Goal: Information Seeking & Learning: Learn about a topic

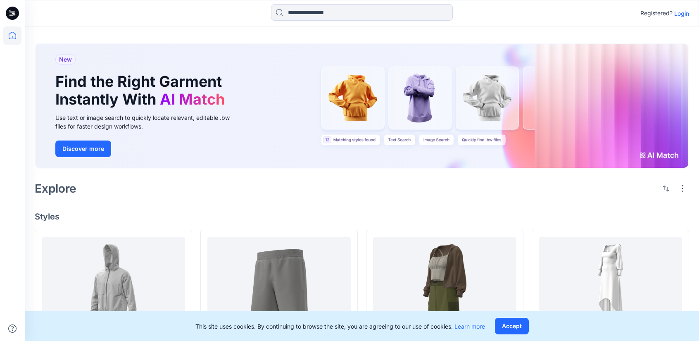
click at [681, 12] on p "Login" at bounding box center [681, 13] width 15 height 9
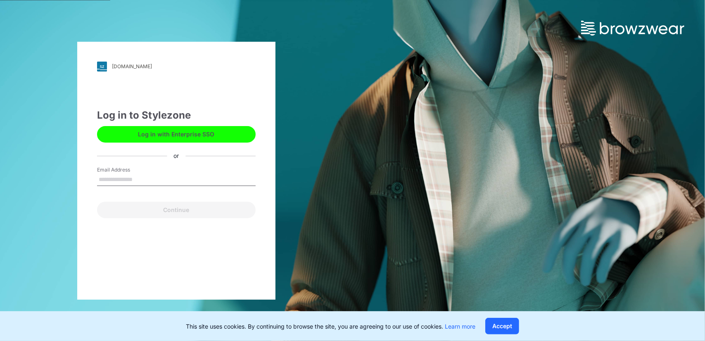
click at [157, 173] on input "Email Address" at bounding box center [176, 179] width 159 height 12
type input "**********"
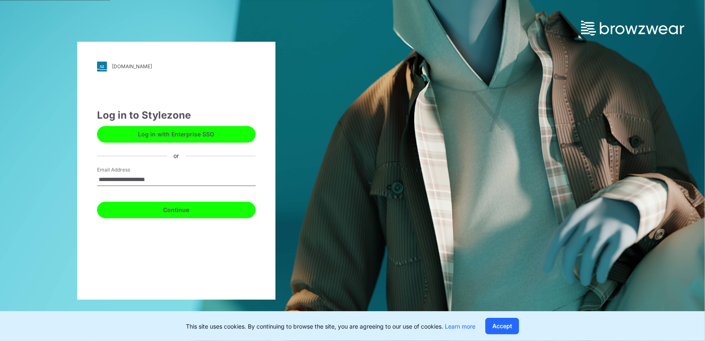
click at [174, 214] on button "Continue" at bounding box center [176, 210] width 159 height 17
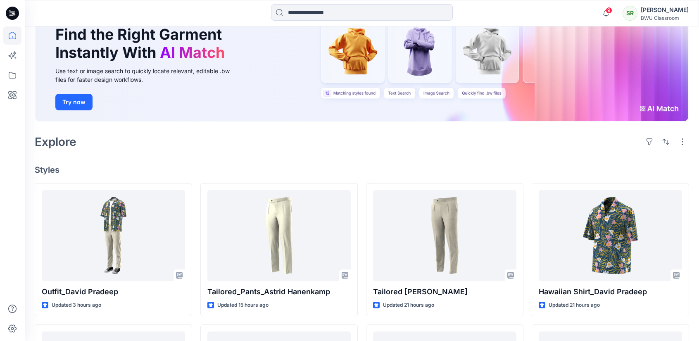
scroll to position [83, 0]
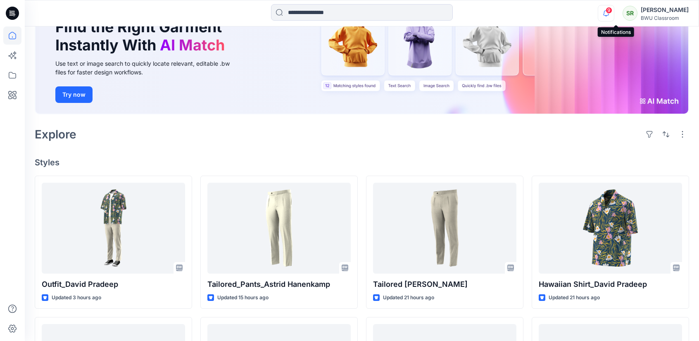
click at [612, 14] on icon "button" at bounding box center [606, 13] width 16 height 17
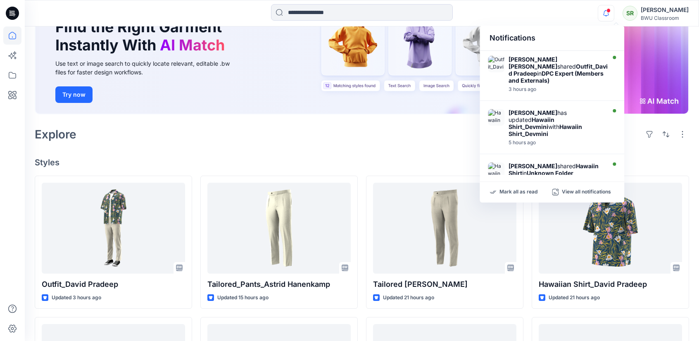
click at [267, 144] on div "Explore" at bounding box center [362, 134] width 654 height 20
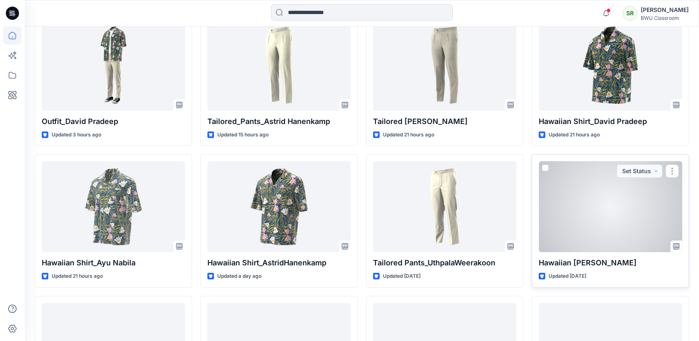
scroll to position [207, 0]
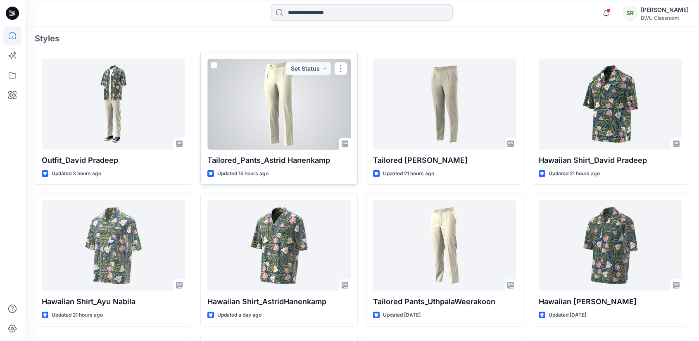
click at [271, 105] on div at bounding box center [278, 104] width 143 height 91
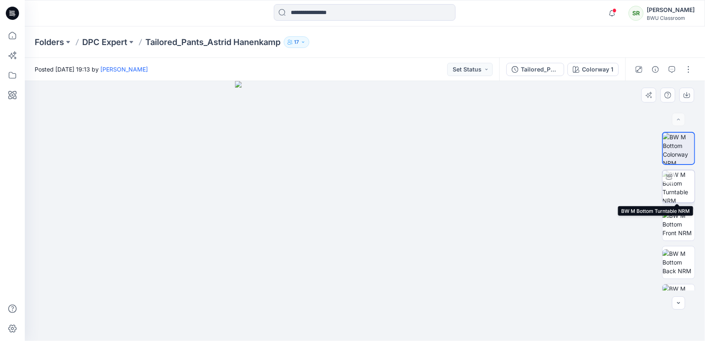
click at [672, 195] on img at bounding box center [678, 186] width 32 height 32
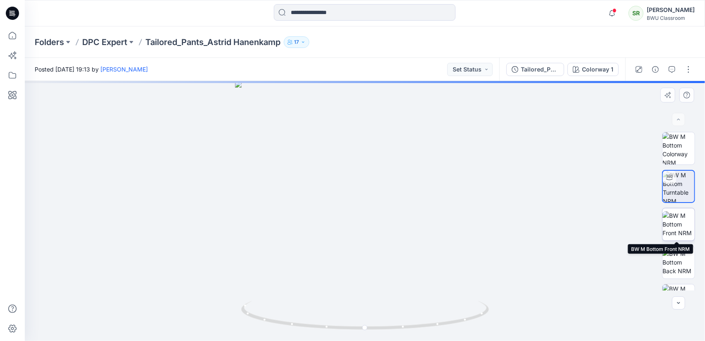
click at [676, 223] on img at bounding box center [678, 224] width 32 height 26
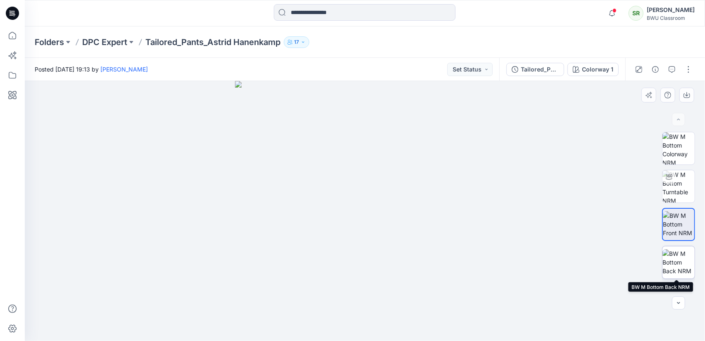
click at [685, 259] on img at bounding box center [678, 262] width 32 height 26
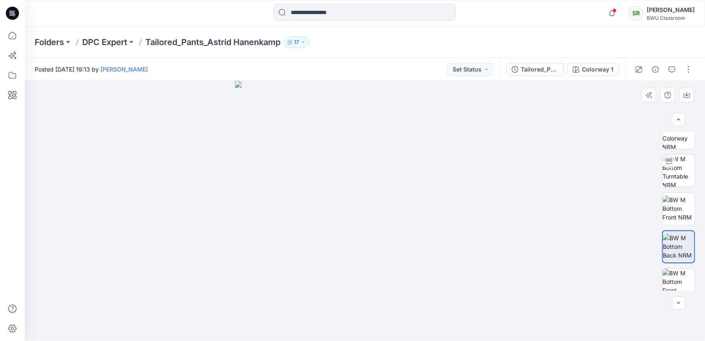
scroll to position [64, 0]
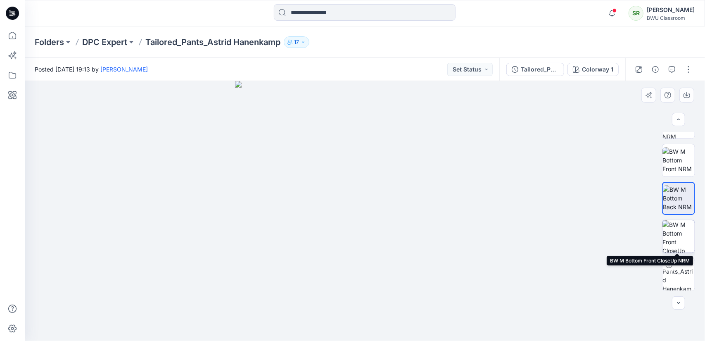
click at [677, 239] on img at bounding box center [678, 236] width 32 height 32
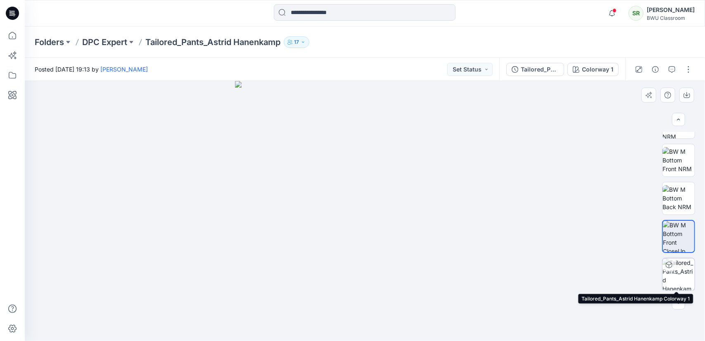
click at [676, 279] on img at bounding box center [678, 274] width 32 height 32
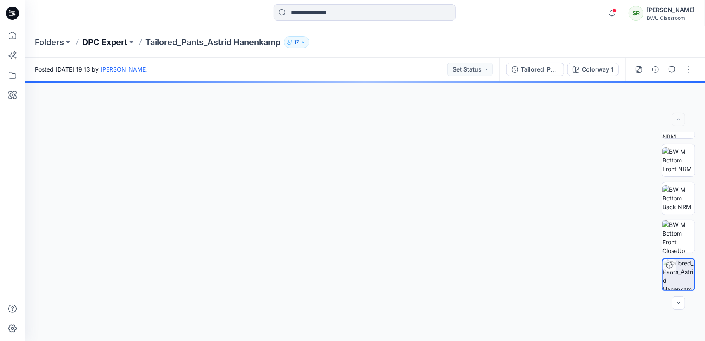
click at [101, 47] on p "DPC Expert" at bounding box center [104, 42] width 45 height 12
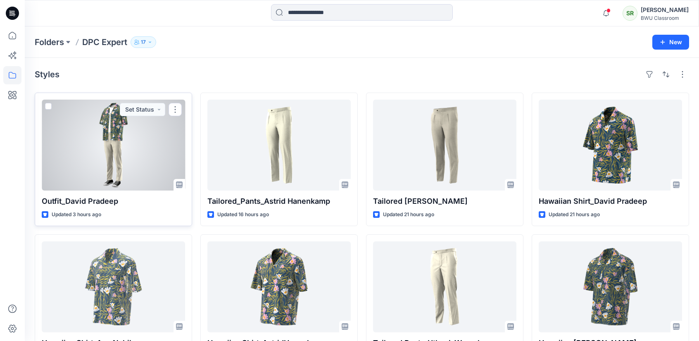
click at [122, 160] on div at bounding box center [113, 145] width 143 height 91
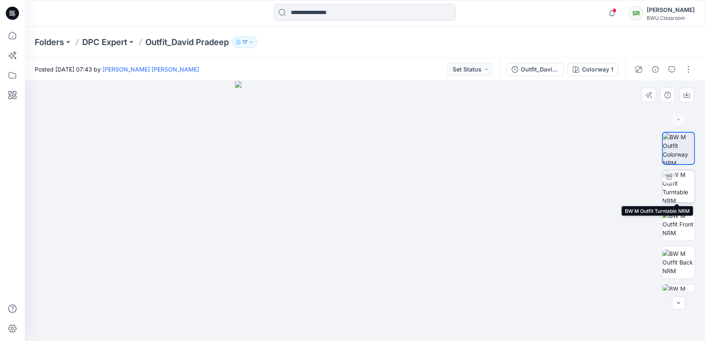
click at [677, 187] on img at bounding box center [678, 186] width 32 height 32
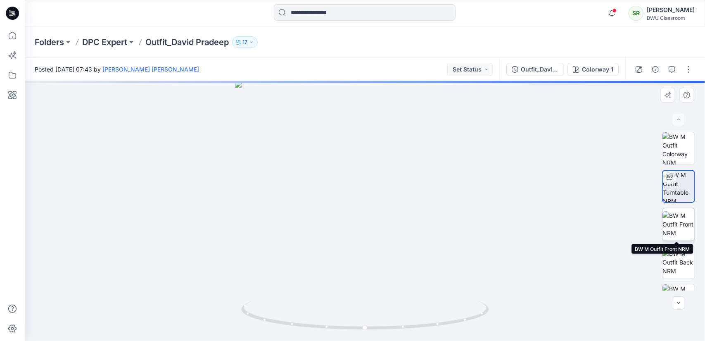
click at [683, 216] on img at bounding box center [678, 224] width 32 height 26
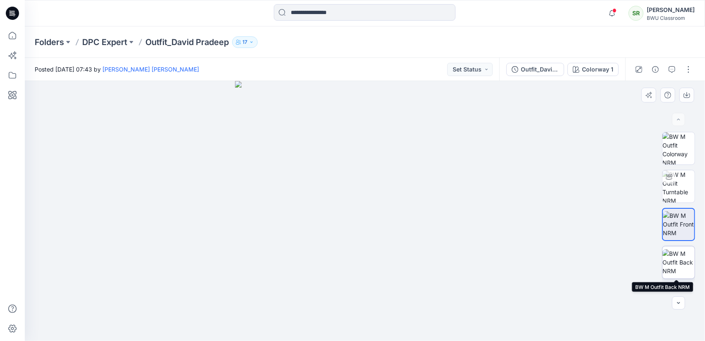
click at [682, 259] on img at bounding box center [678, 262] width 32 height 26
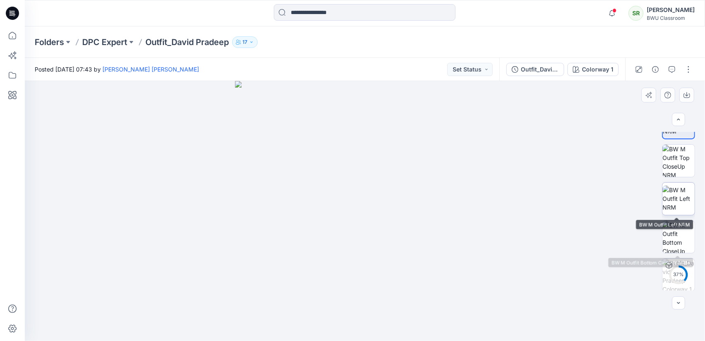
scroll to position [140, 0]
click at [684, 238] on img at bounding box center [678, 236] width 32 height 32
click at [109, 47] on p "DPC Expert" at bounding box center [104, 42] width 45 height 12
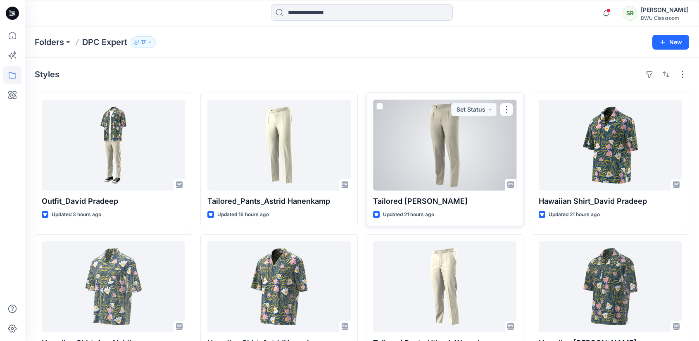
click at [485, 154] on div at bounding box center [444, 145] width 143 height 91
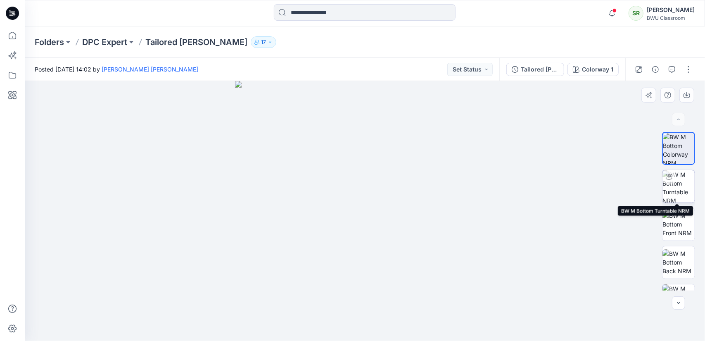
click at [678, 188] on img at bounding box center [678, 186] width 32 height 32
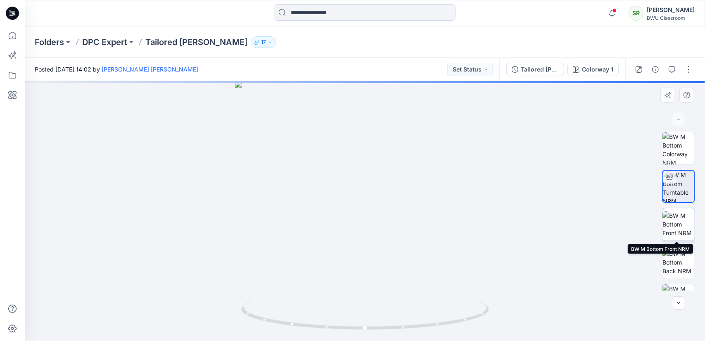
click at [681, 222] on img at bounding box center [678, 224] width 32 height 26
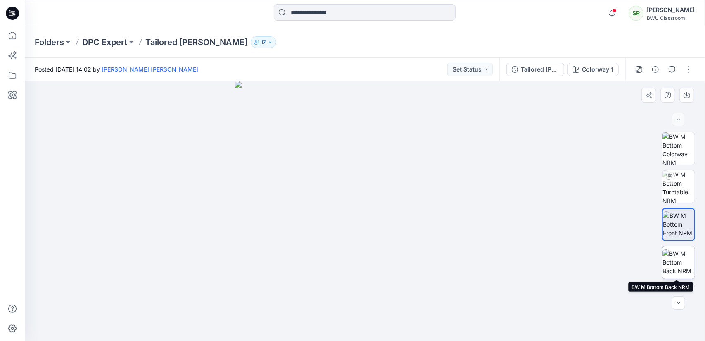
click at [685, 267] on img at bounding box center [678, 262] width 32 height 26
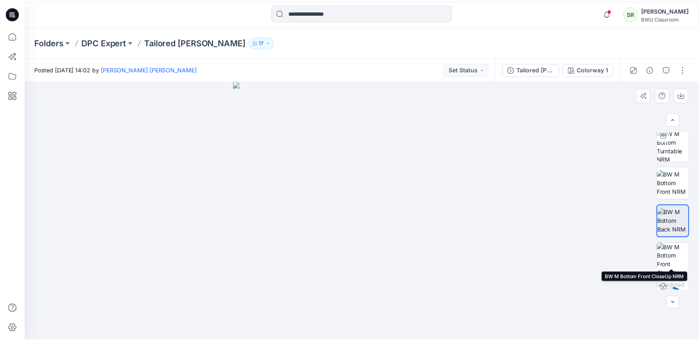
scroll to position [64, 0]
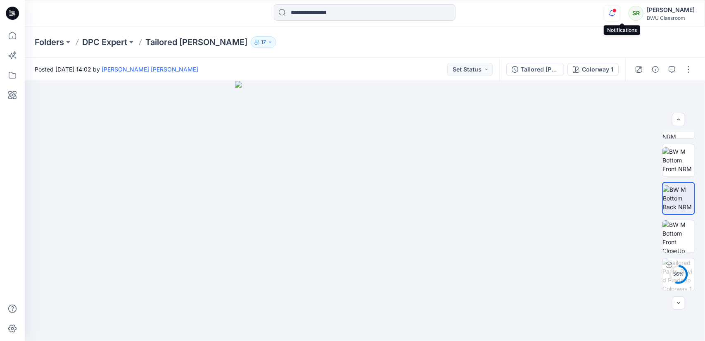
click at [615, 12] on icon "button" at bounding box center [612, 12] width 6 height 5
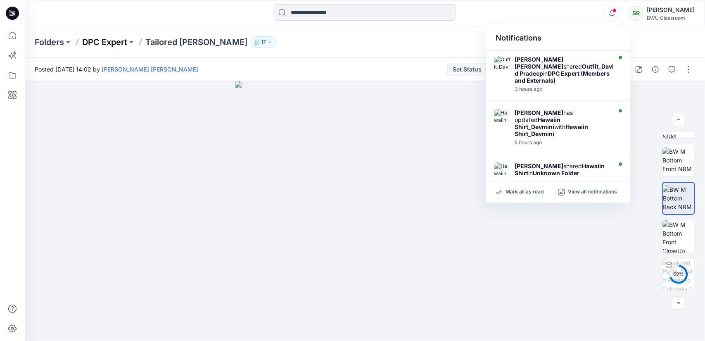
click at [109, 45] on p "DPC Expert" at bounding box center [104, 42] width 45 height 12
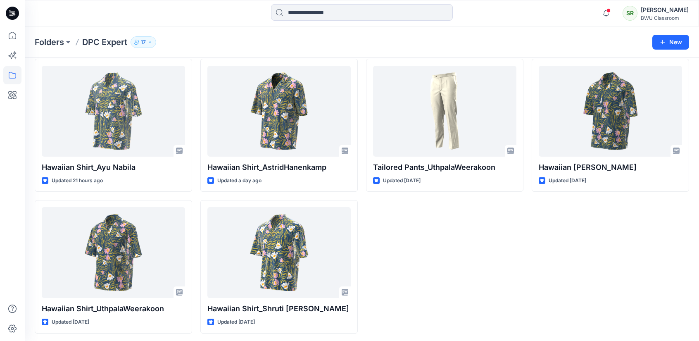
scroll to position [176, 0]
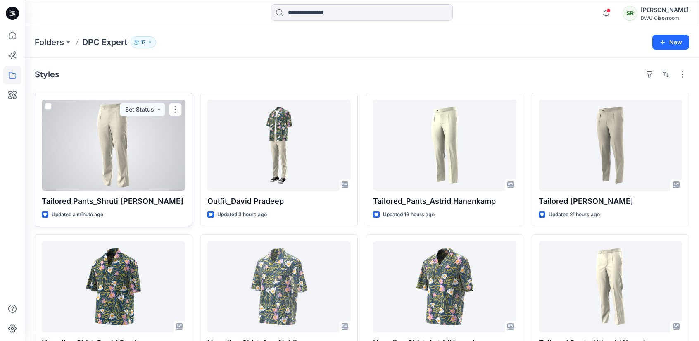
click at [111, 165] on div at bounding box center [113, 145] width 143 height 91
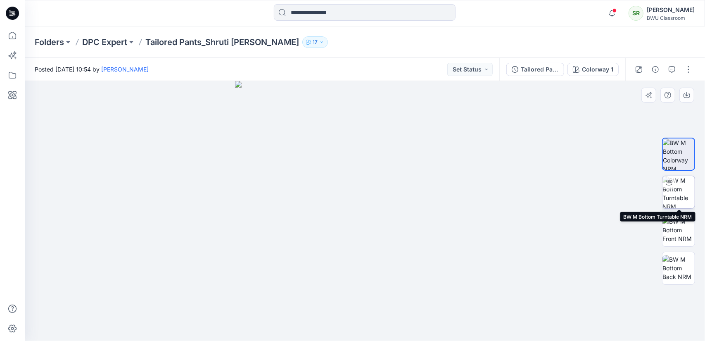
click at [673, 198] on img at bounding box center [678, 192] width 32 height 32
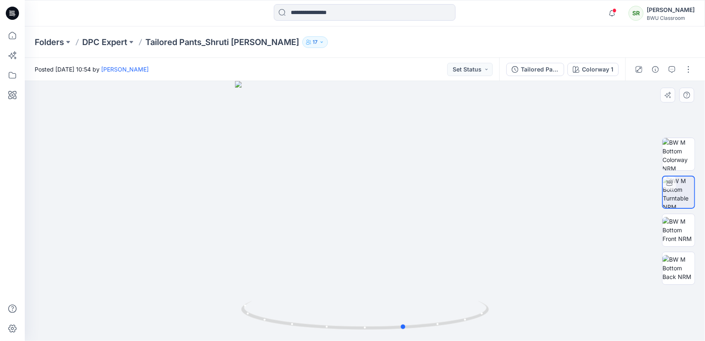
drag, startPoint x: 407, startPoint y: 329, endPoint x: 199, endPoint y: 333, distance: 208.2
click at [199, 333] on div at bounding box center [365, 211] width 680 height 260
click at [686, 223] on img at bounding box center [678, 230] width 32 height 26
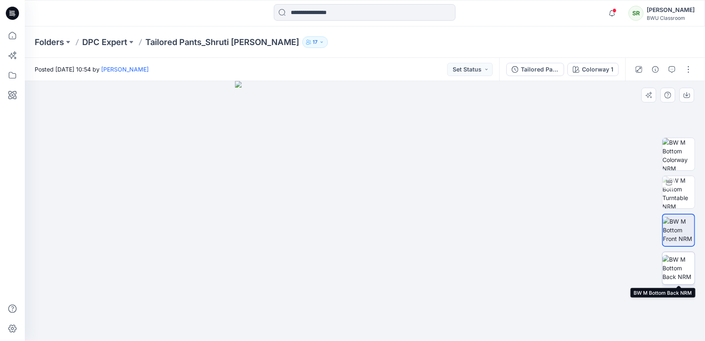
click at [685, 265] on img at bounding box center [678, 268] width 32 height 26
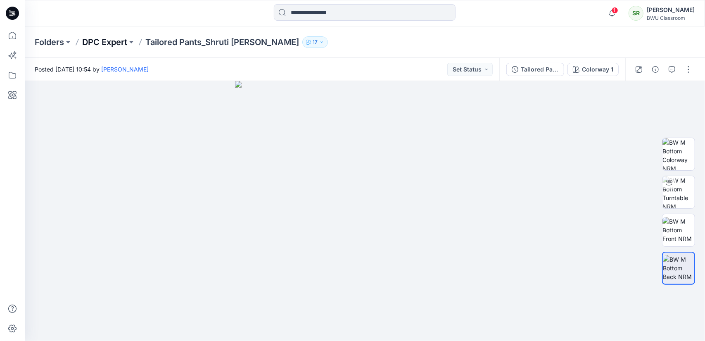
click at [111, 45] on p "DPC Expert" at bounding box center [104, 42] width 45 height 12
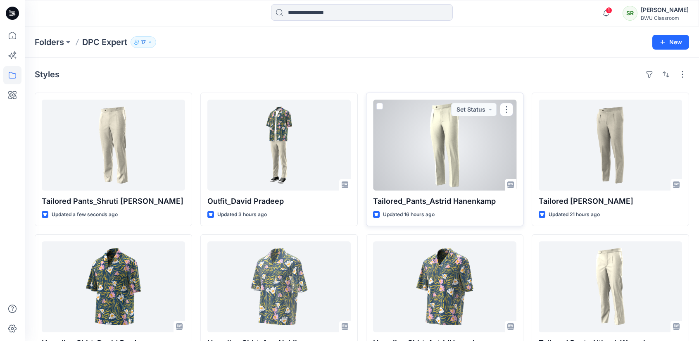
click at [420, 133] on div at bounding box center [444, 145] width 143 height 91
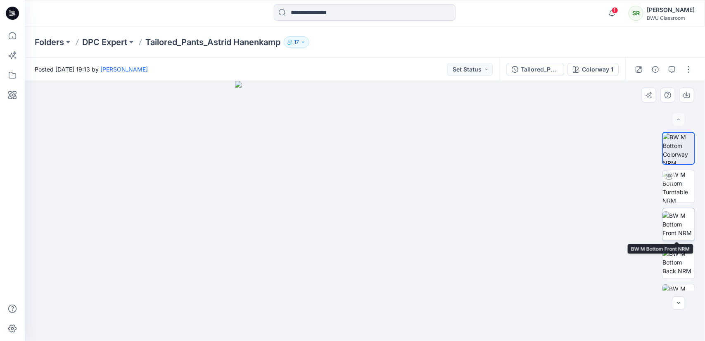
click at [678, 223] on img at bounding box center [678, 224] width 32 height 26
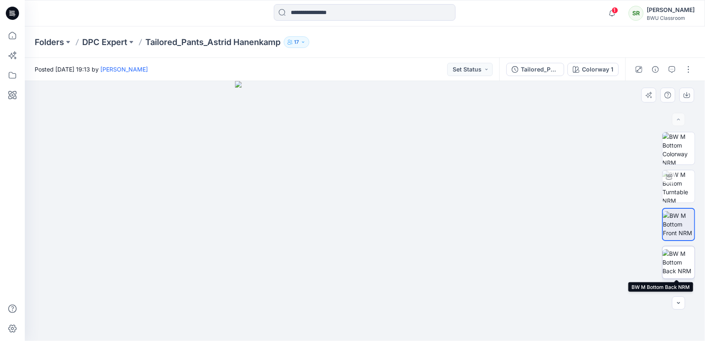
click at [675, 263] on img at bounding box center [678, 262] width 32 height 26
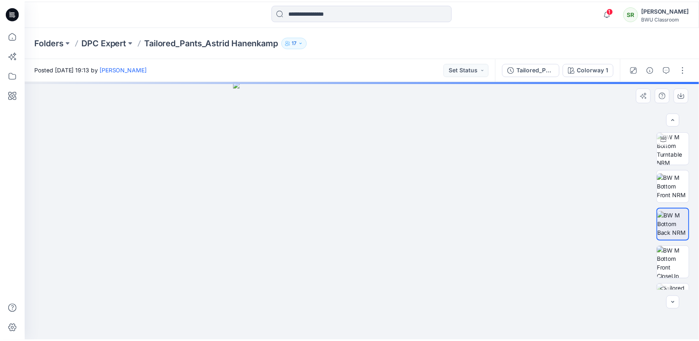
scroll to position [41, 0]
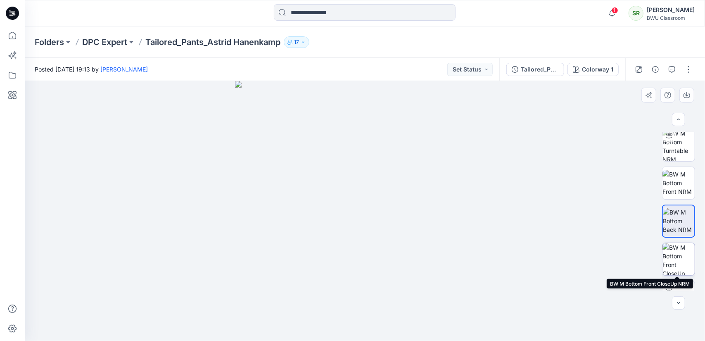
click at [676, 256] on img at bounding box center [678, 259] width 32 height 32
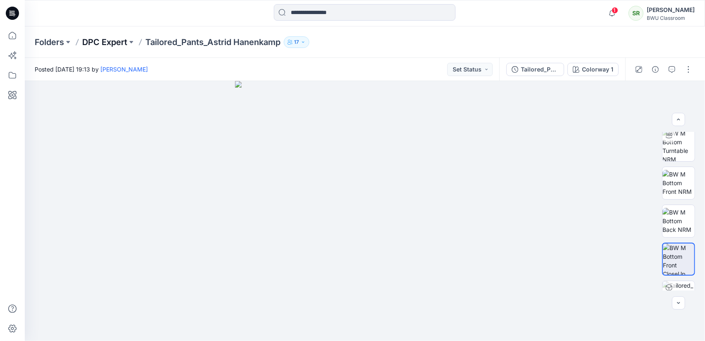
click at [108, 43] on p "DPC Expert" at bounding box center [104, 42] width 45 height 12
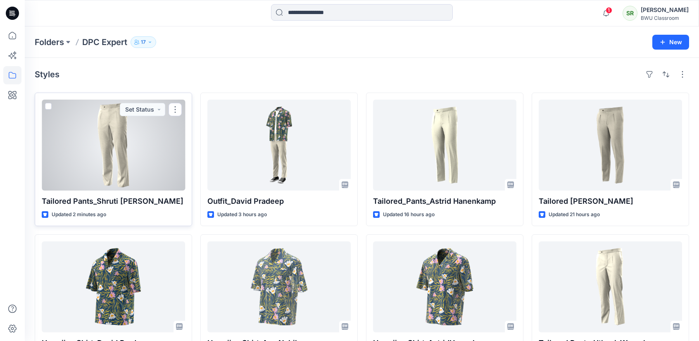
click at [131, 166] on div at bounding box center [113, 145] width 143 height 91
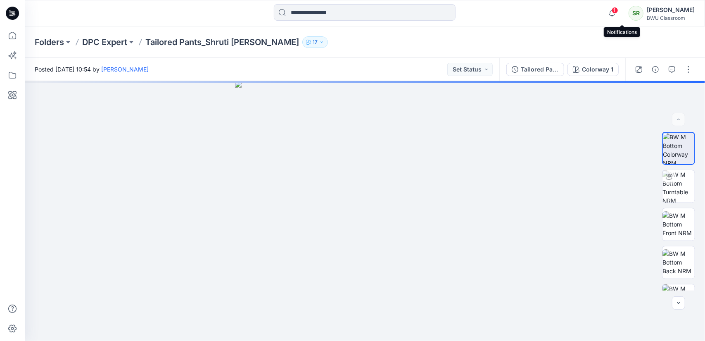
click at [618, 13] on span "1" at bounding box center [615, 10] width 7 height 7
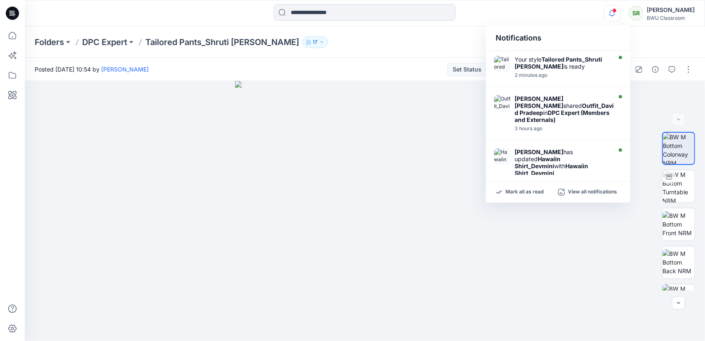
click at [565, 33] on div "Notifications" at bounding box center [558, 38] width 145 height 25
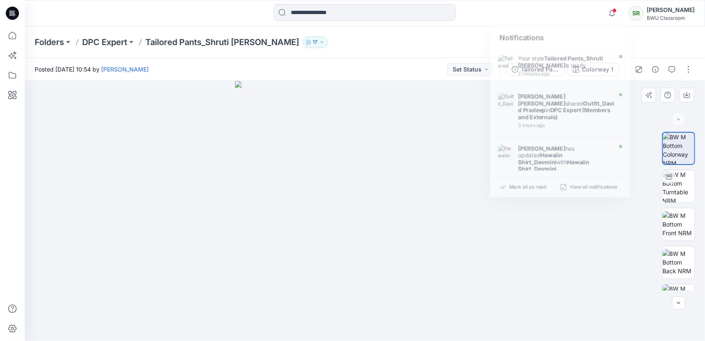
click at [396, 226] on img at bounding box center [365, 211] width 260 height 260
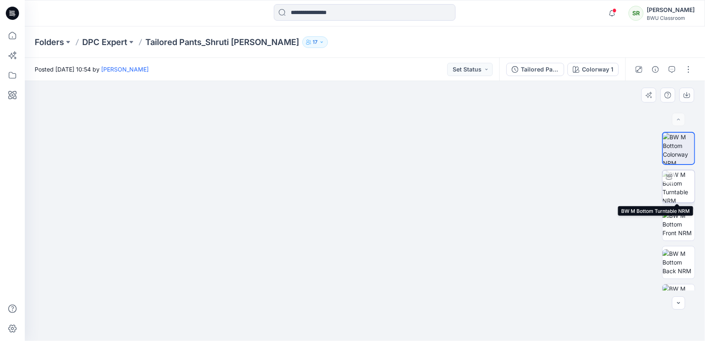
click at [682, 185] on img at bounding box center [678, 186] width 32 height 32
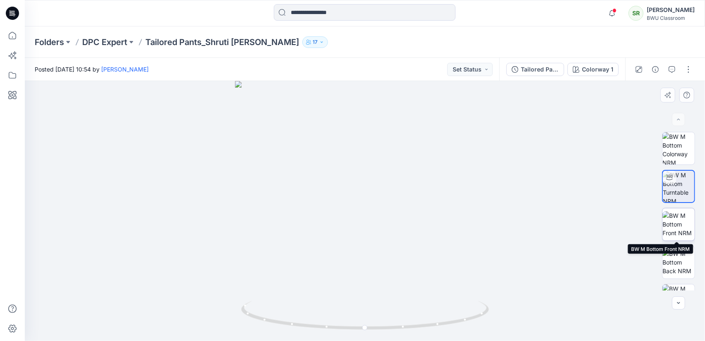
click at [680, 224] on img at bounding box center [678, 224] width 32 height 26
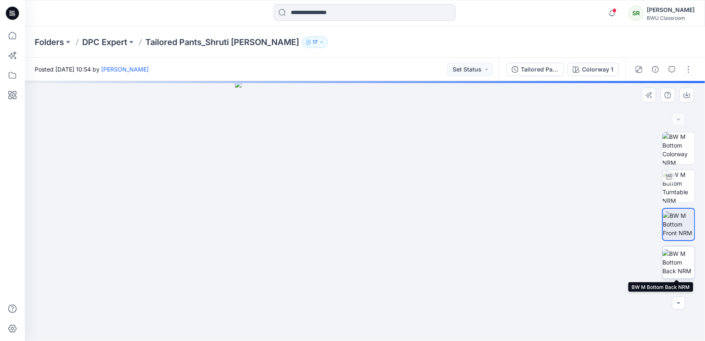
click at [673, 265] on img at bounding box center [678, 262] width 32 height 26
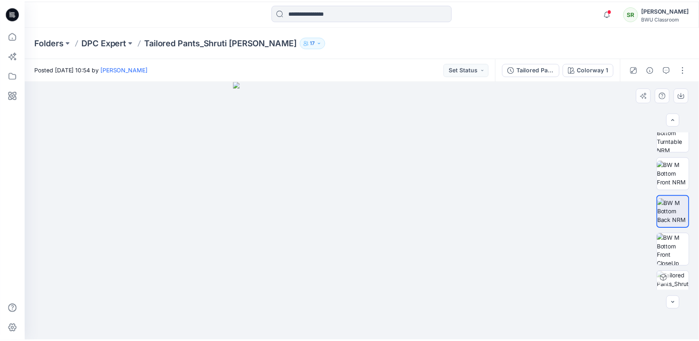
scroll to position [64, 0]
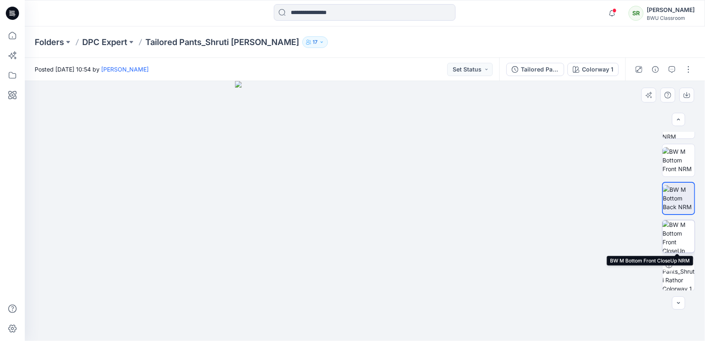
click at [680, 244] on img at bounding box center [678, 236] width 32 height 32
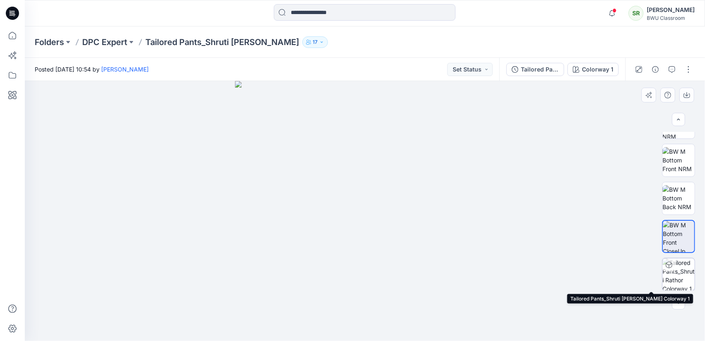
click at [690, 271] on img at bounding box center [678, 274] width 32 height 32
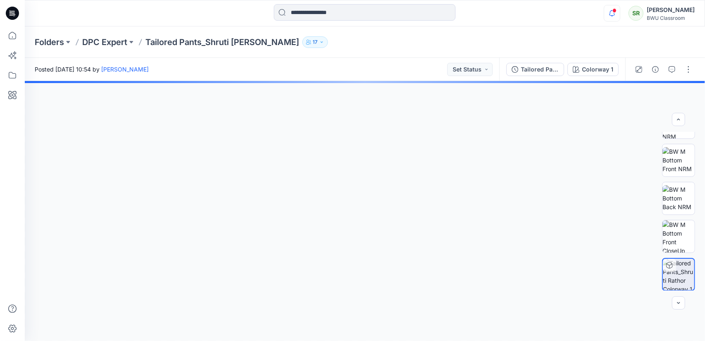
click at [620, 13] on icon "button" at bounding box center [612, 13] width 16 height 17
click at [96, 39] on p "DPC Expert" at bounding box center [104, 42] width 45 height 12
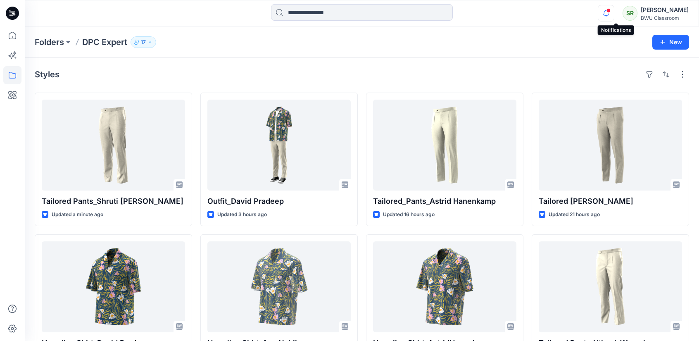
click at [614, 19] on icon "button" at bounding box center [606, 13] width 16 height 17
